Goal: Information Seeking & Learning: Find specific fact

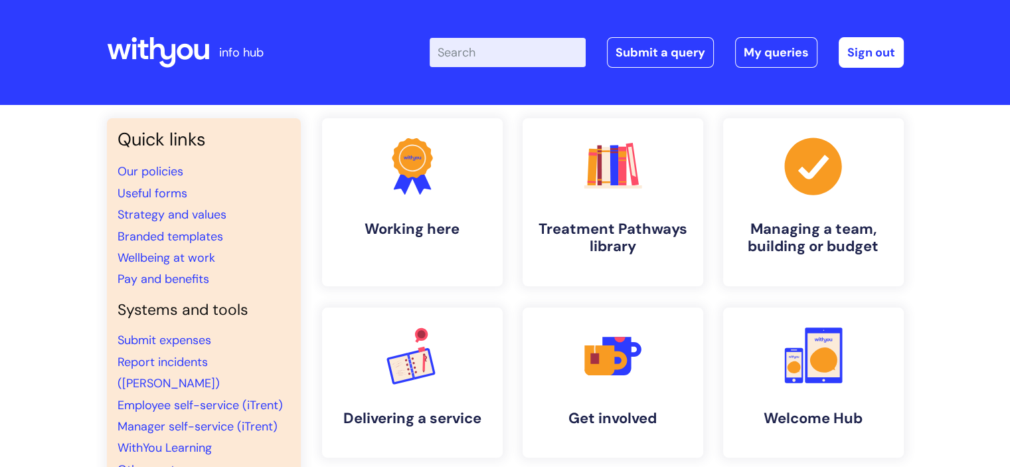
click at [486, 49] on input "Enter your search term here..." at bounding box center [507, 52] width 156 height 29
type input "pay"
click button "Search" at bounding box center [0, 0] width 0 height 0
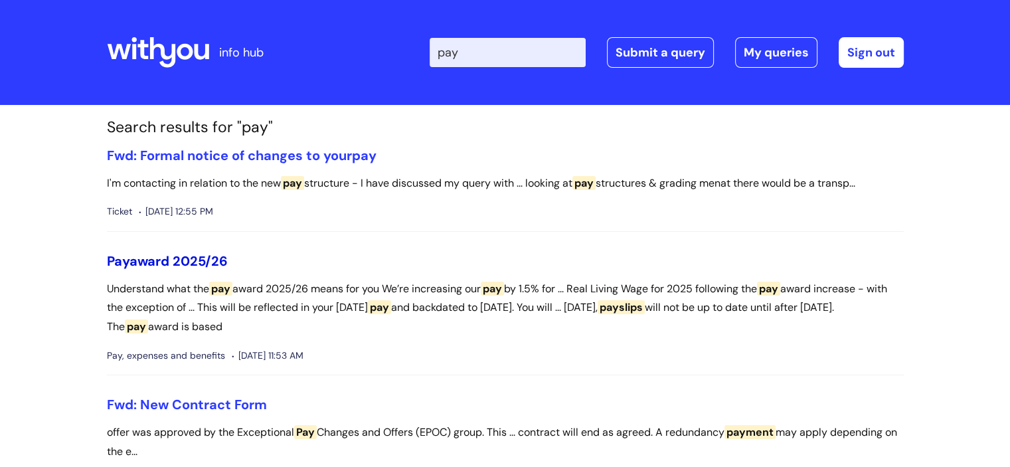
click at [215, 261] on link "Pay award 2025/26" at bounding box center [167, 260] width 121 height 17
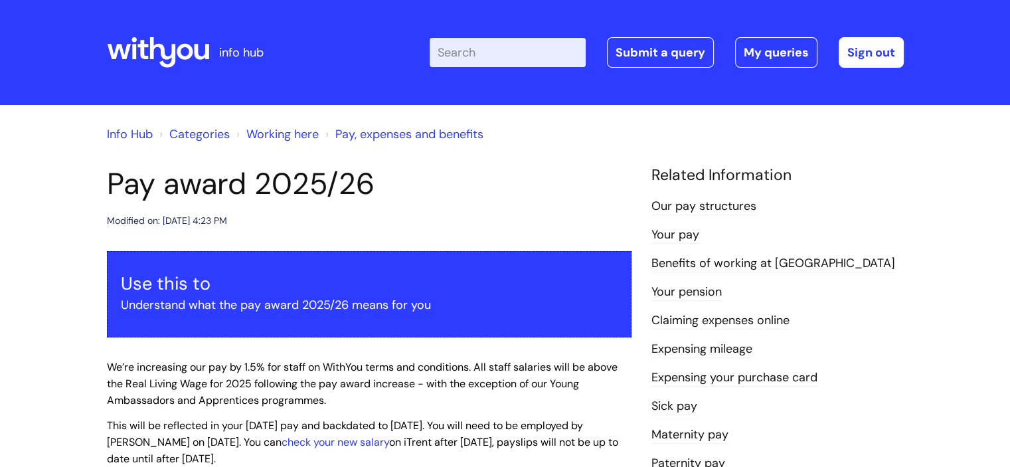
click at [724, 206] on link "Our pay structures" at bounding box center [703, 206] width 105 height 17
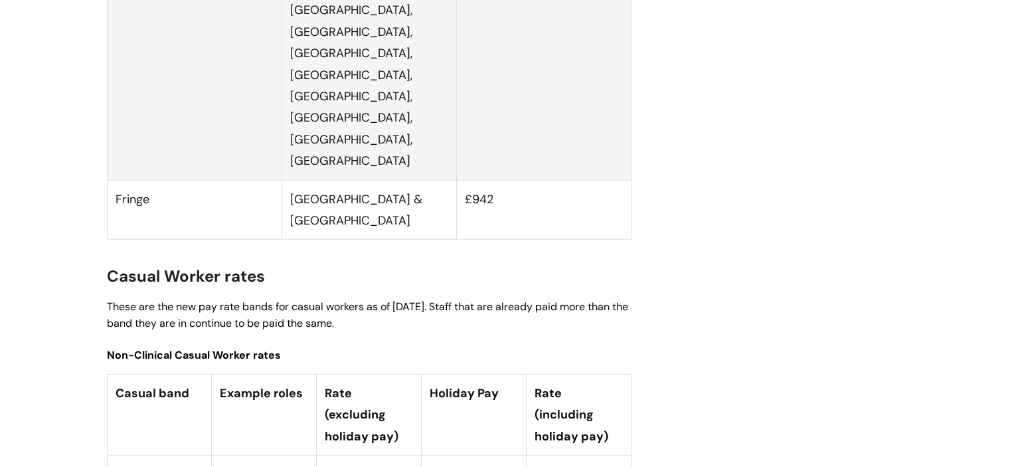
scroll to position [3481, 0]
